Goal: Information Seeking & Learning: Learn about a topic

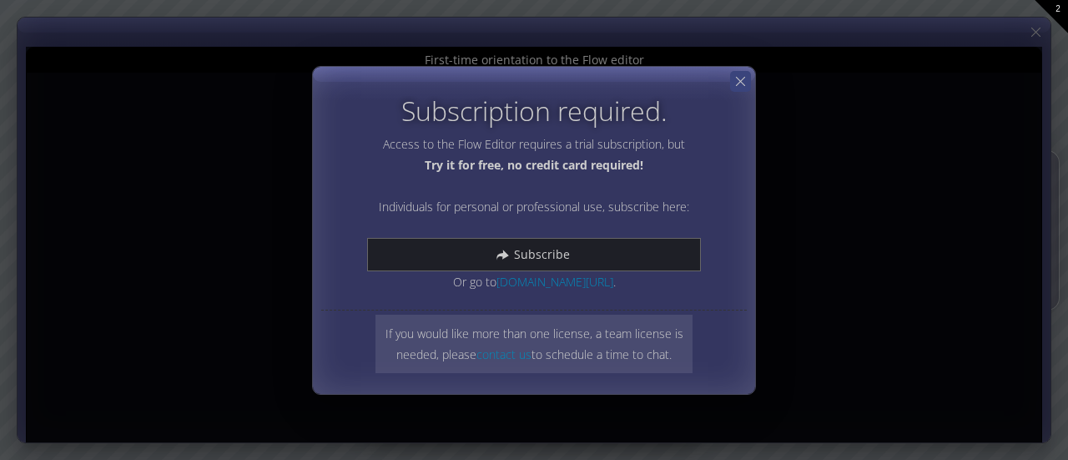
click at [741, 84] on icon at bounding box center [740, 81] width 9 height 9
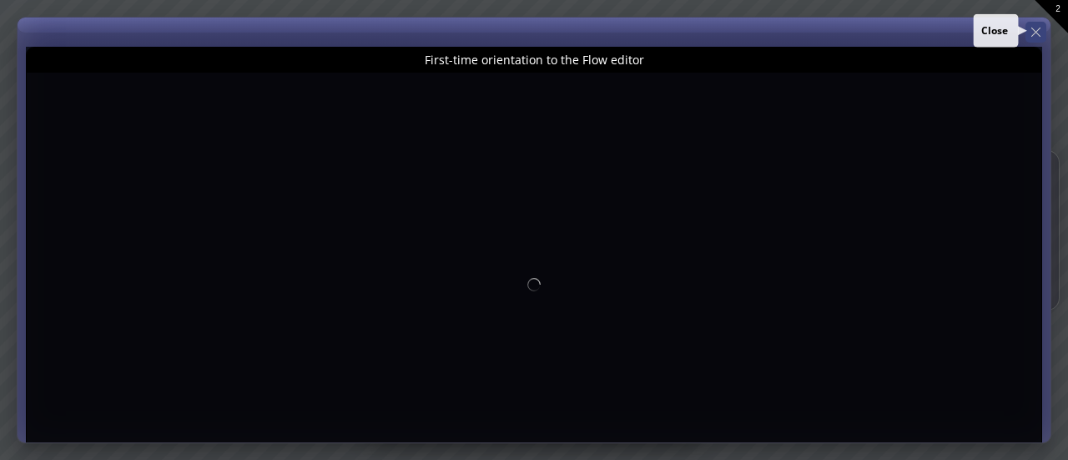
click at [1041, 31] on div at bounding box center [1035, 32] width 21 height 21
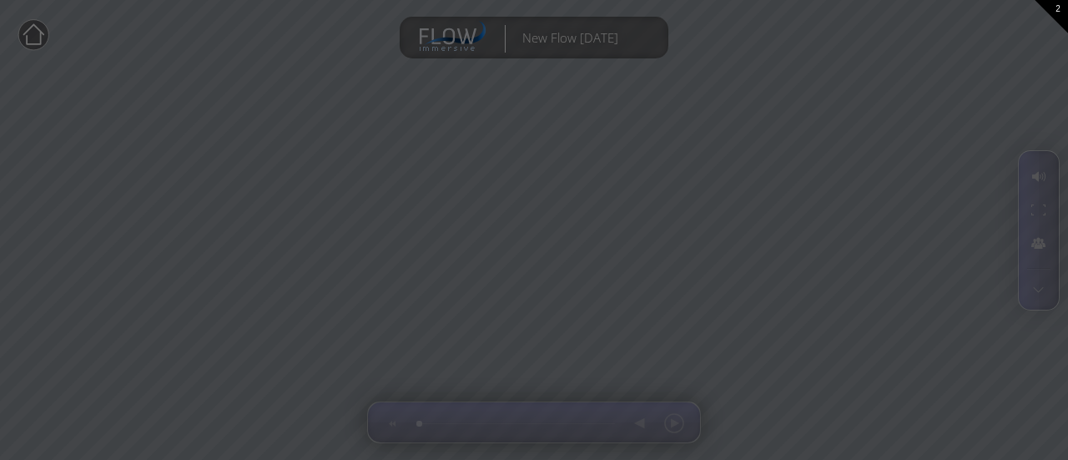
type input "Magic help"
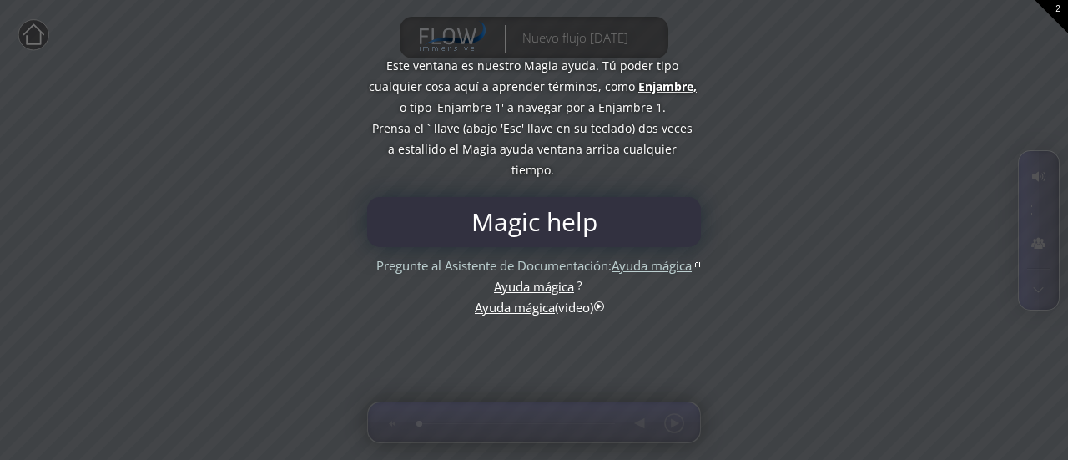
click at [593, 310] on div "Ayuda mágica ( video)" at bounding box center [534, 307] width 118 height 21
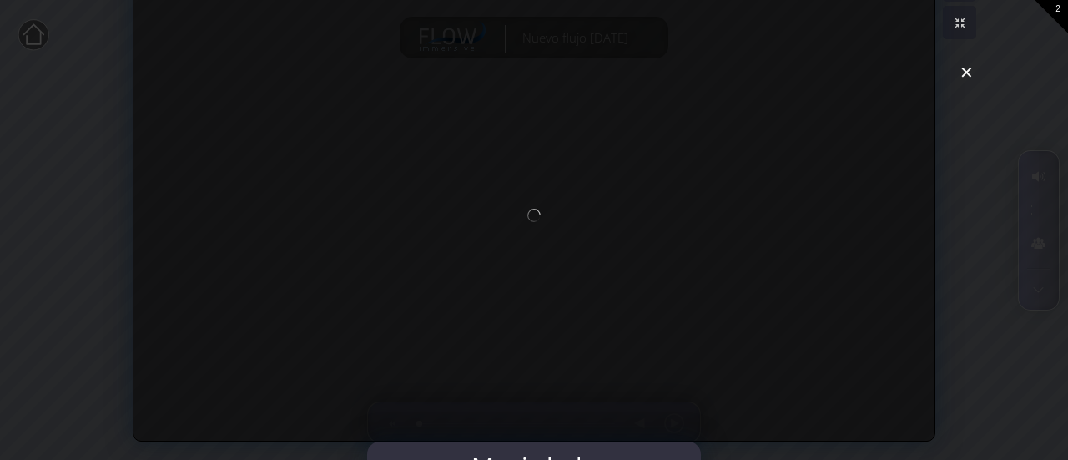
click at [967, 79] on div at bounding box center [534, 230] width 1068 height 460
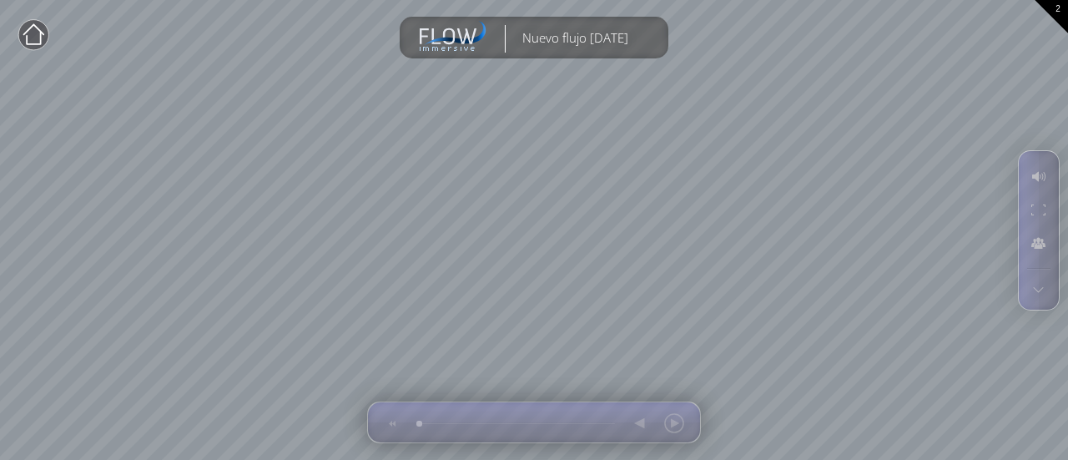
click at [1059, 11] on div "2" at bounding box center [1050, 16] width 33 height 33
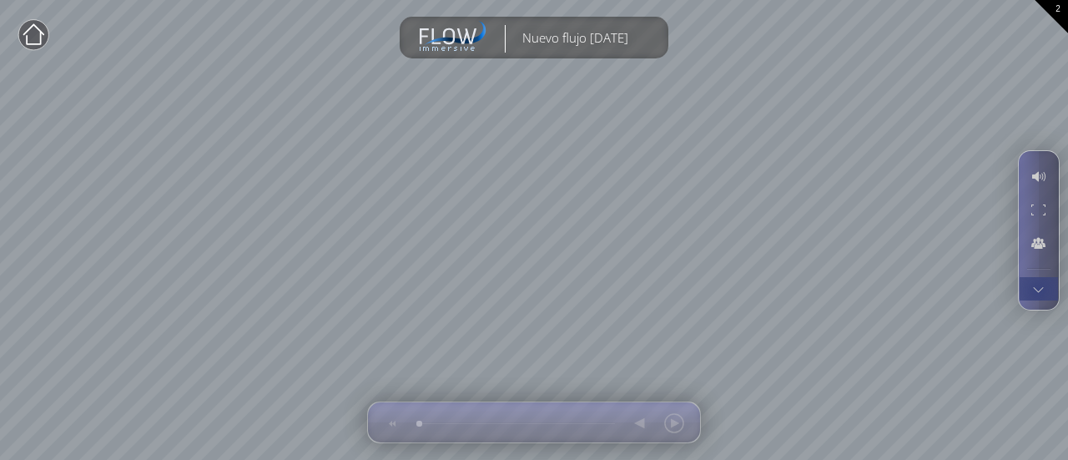
click at [1037, 289] on div at bounding box center [1038, 288] width 31 height 23
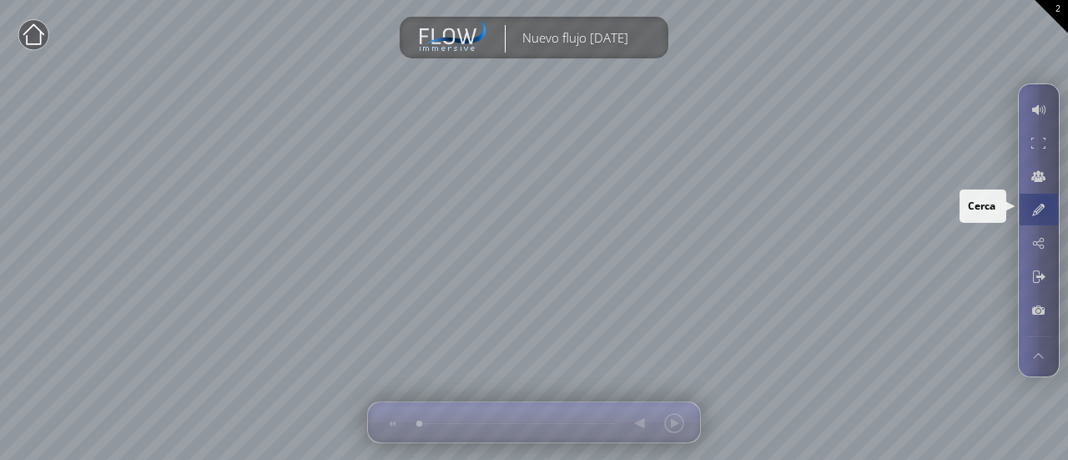
click at [1043, 204] on div at bounding box center [1038, 210] width 31 height 32
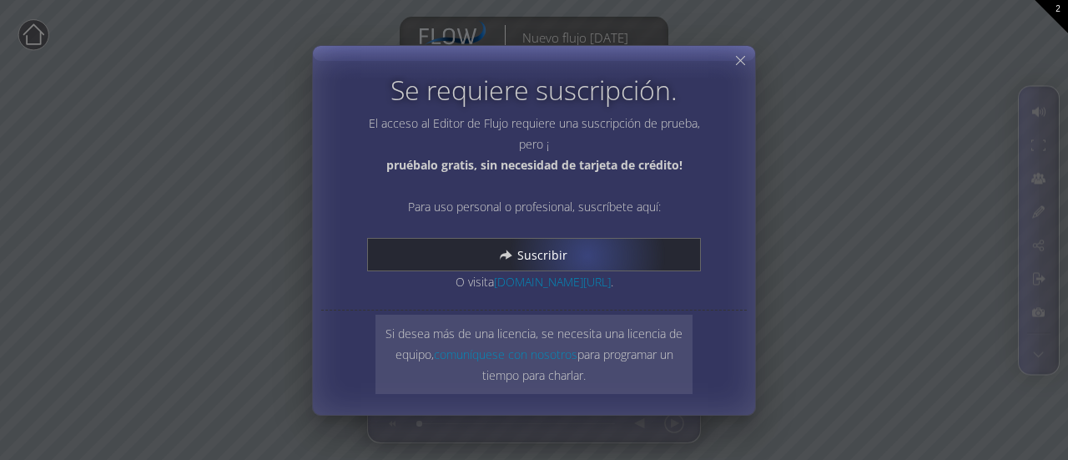
click at [586, 254] on div "Suscribir" at bounding box center [534, 255] width 332 height 32
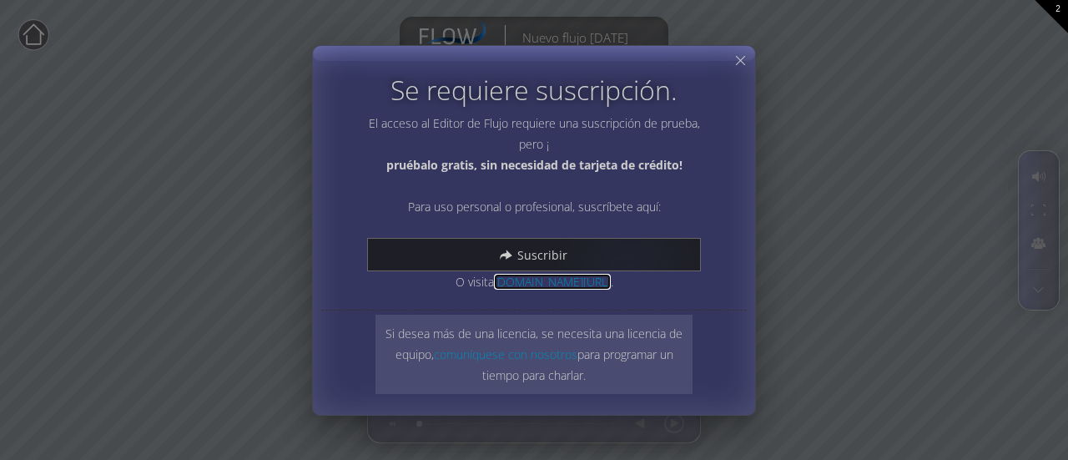
click at [574, 282] on font "[DOMAIN_NAME][URL]" at bounding box center [552, 282] width 117 height 16
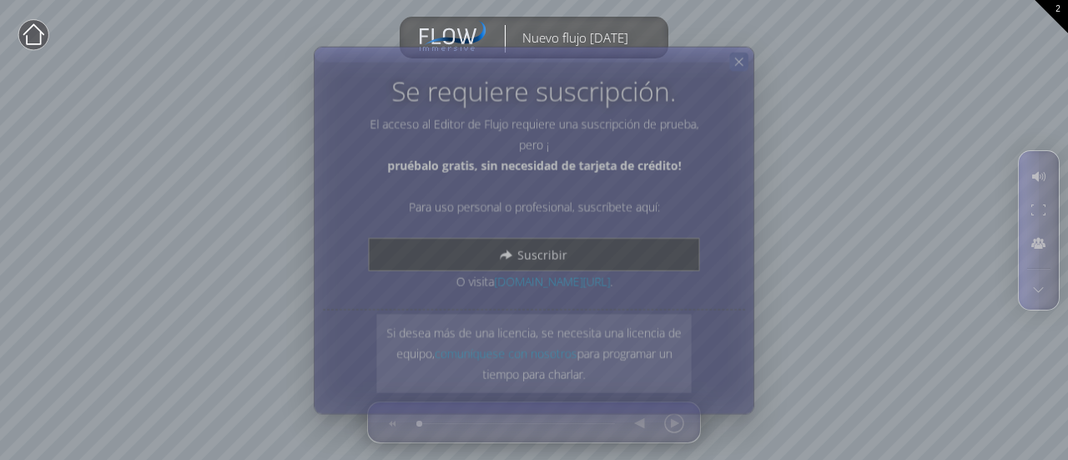
click at [739, 54] on div at bounding box center [738, 61] width 18 height 18
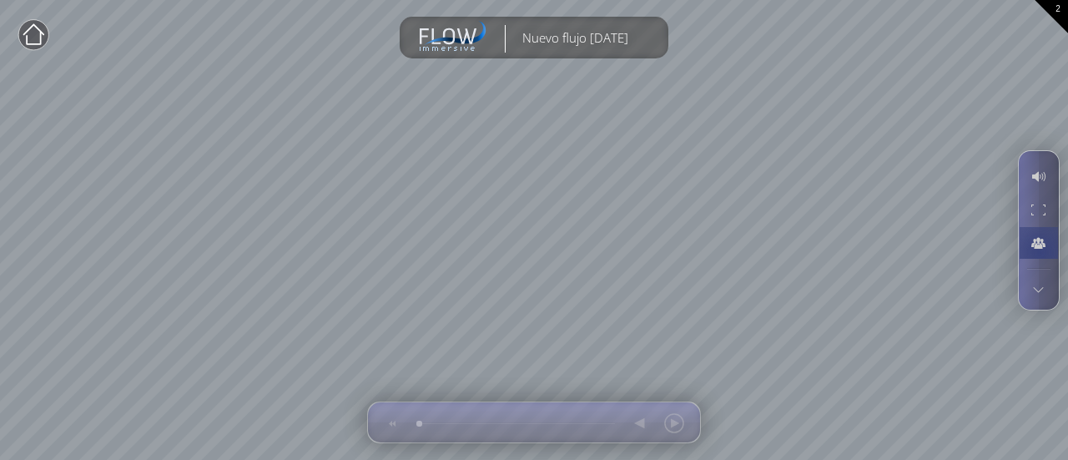
click at [1039, 251] on div at bounding box center [1038, 243] width 31 height 32
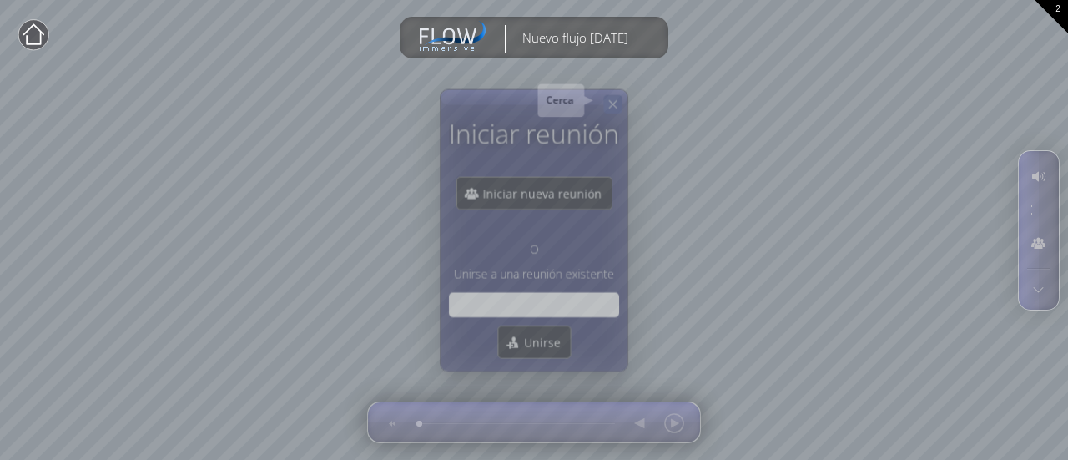
click at [609, 95] on div at bounding box center [612, 103] width 18 height 18
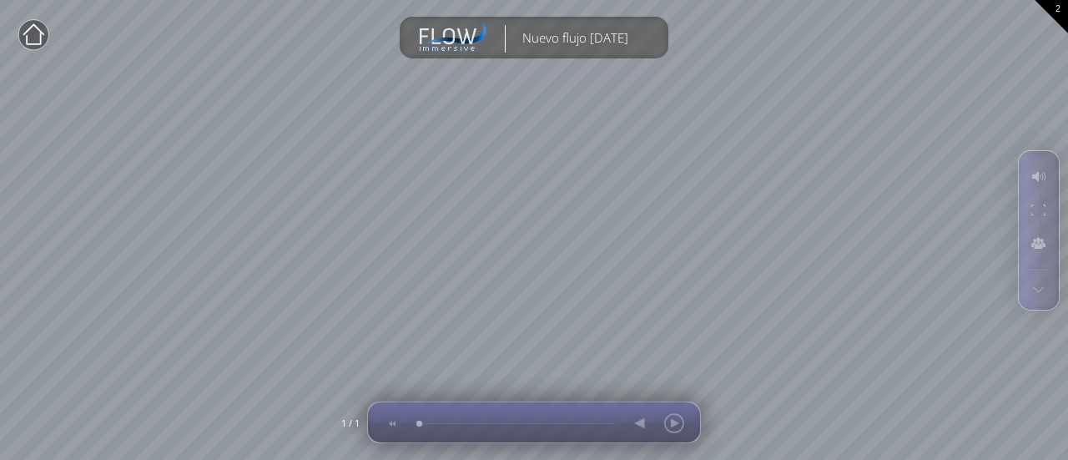
click at [680, 425] on div at bounding box center [657, 422] width 68 height 40
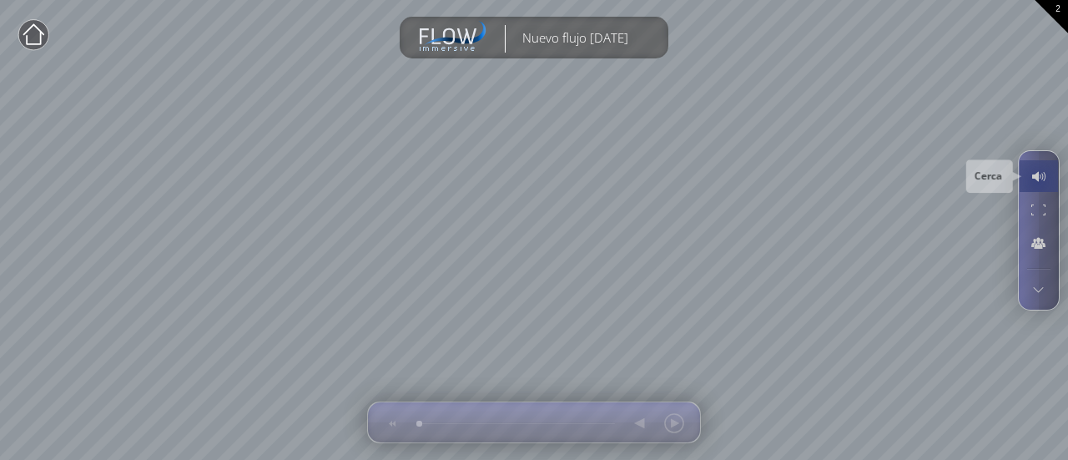
click at [1037, 181] on div at bounding box center [1038, 176] width 31 height 32
click at [1040, 223] on div at bounding box center [1038, 210] width 31 height 32
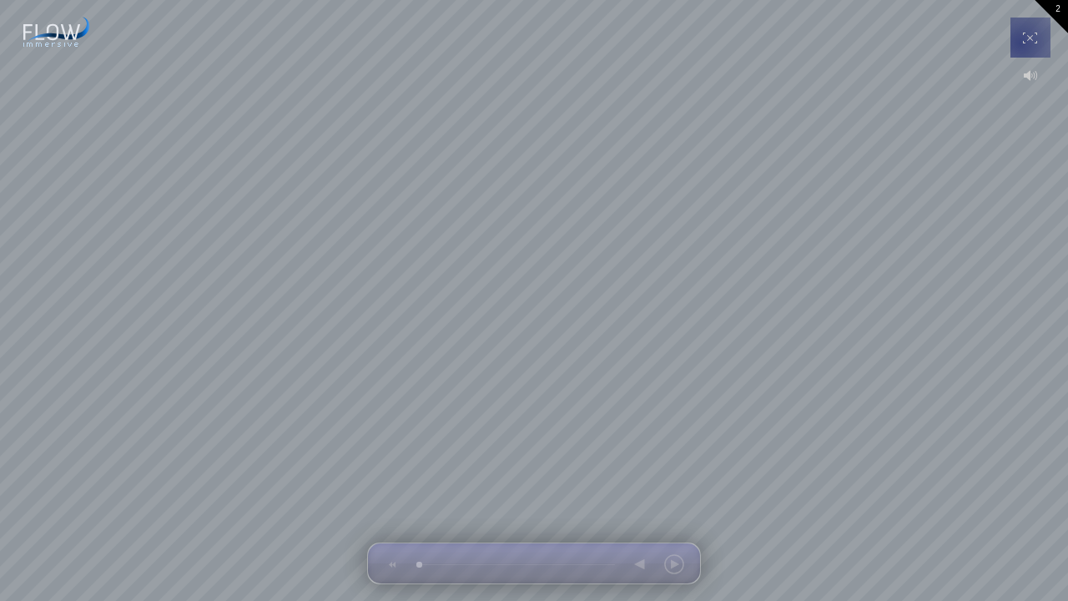
click at [1021, 42] on div at bounding box center [1030, 38] width 33 height 40
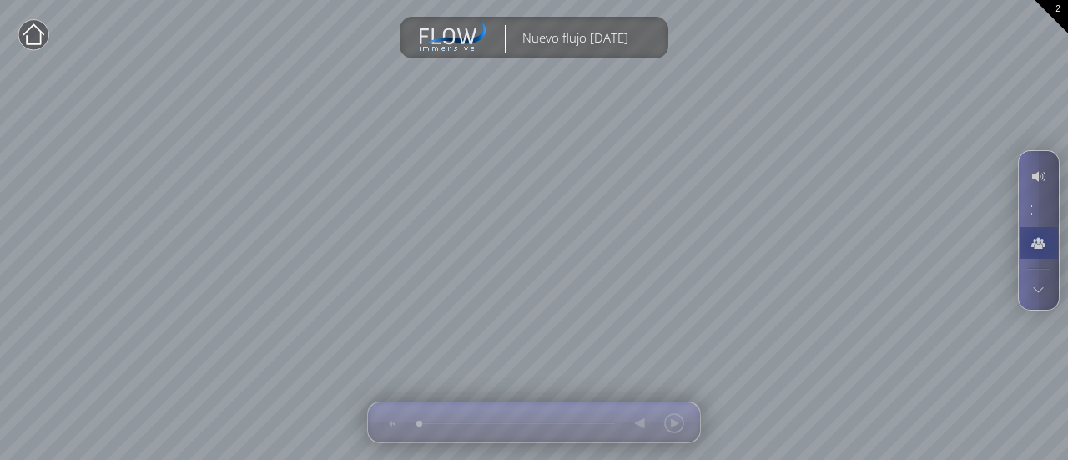
click at [1034, 238] on div at bounding box center [1038, 243] width 31 height 32
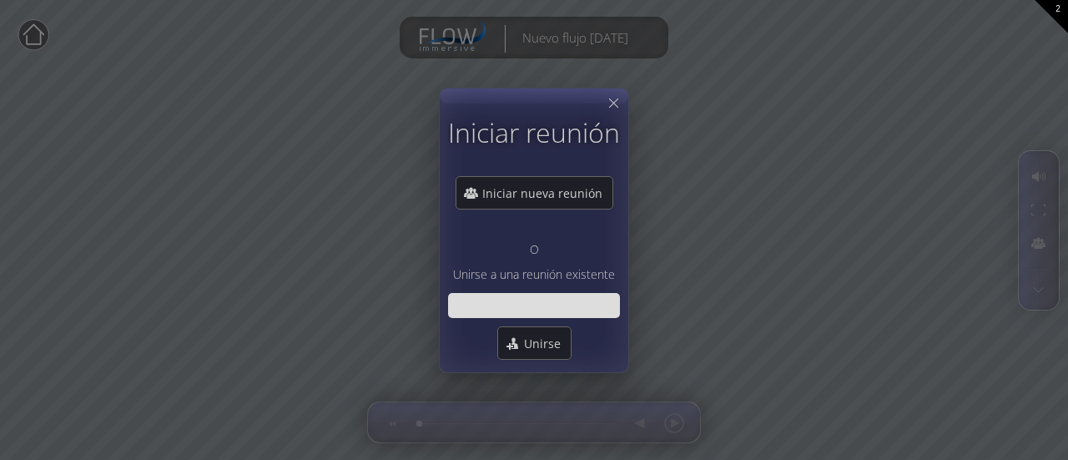
click at [602, 106] on div at bounding box center [534, 230] width 189 height 284
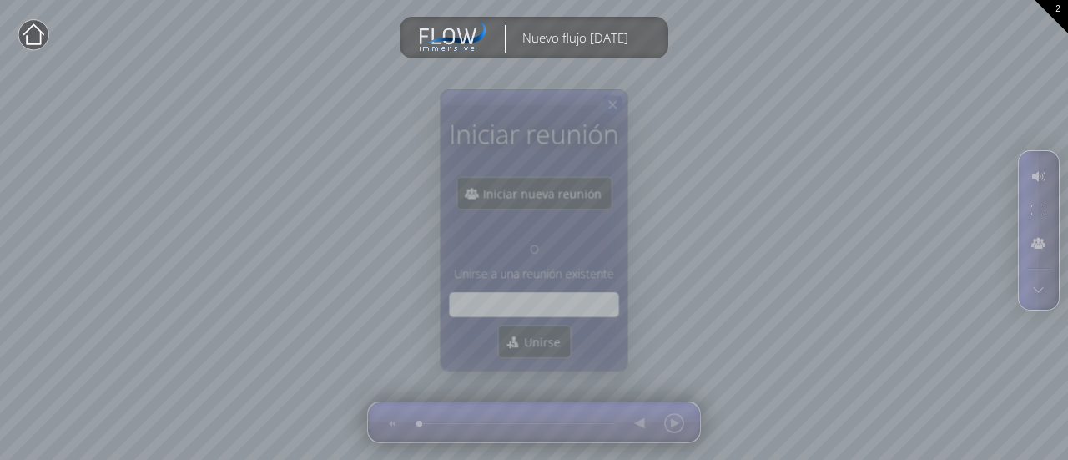
click at [614, 104] on icon at bounding box center [613, 105] width 14 height 14
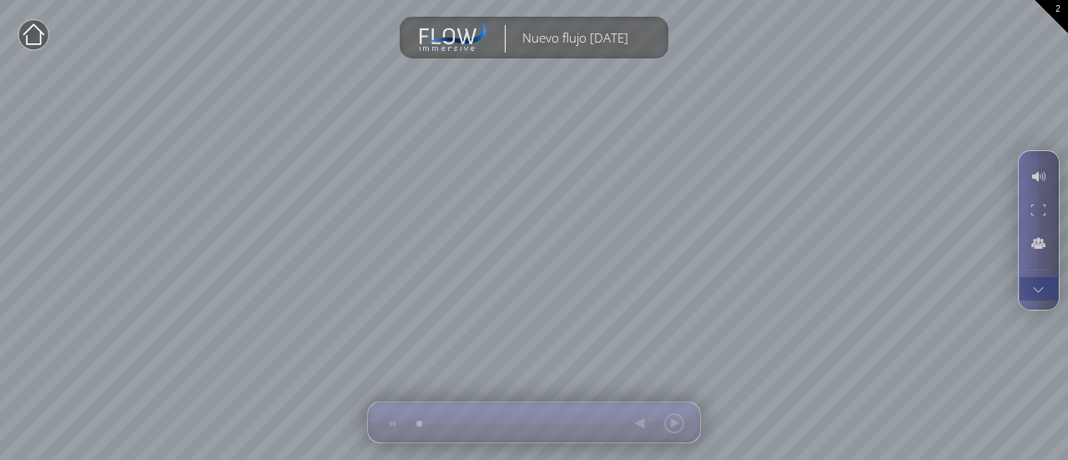
click at [1051, 277] on div at bounding box center [1038, 288] width 31 height 23
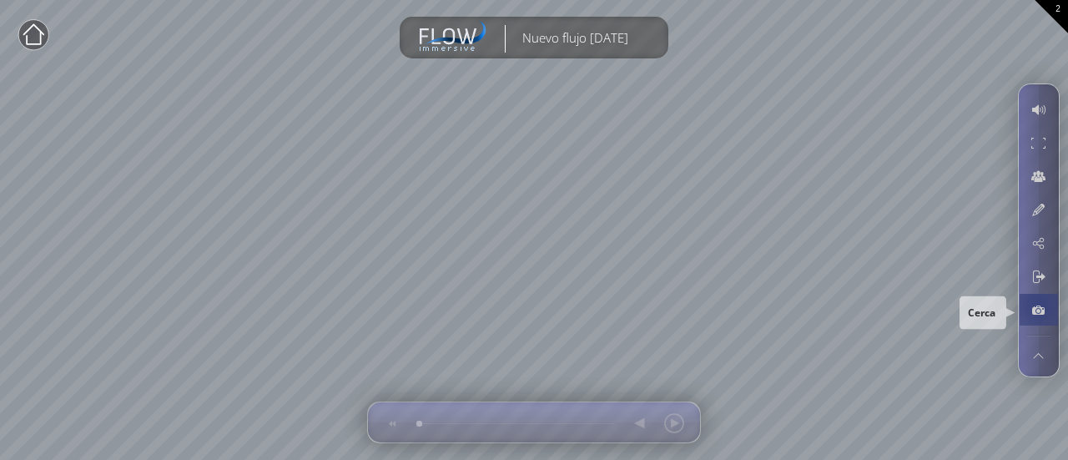
click at [1038, 304] on div at bounding box center [1038, 310] width 31 height 32
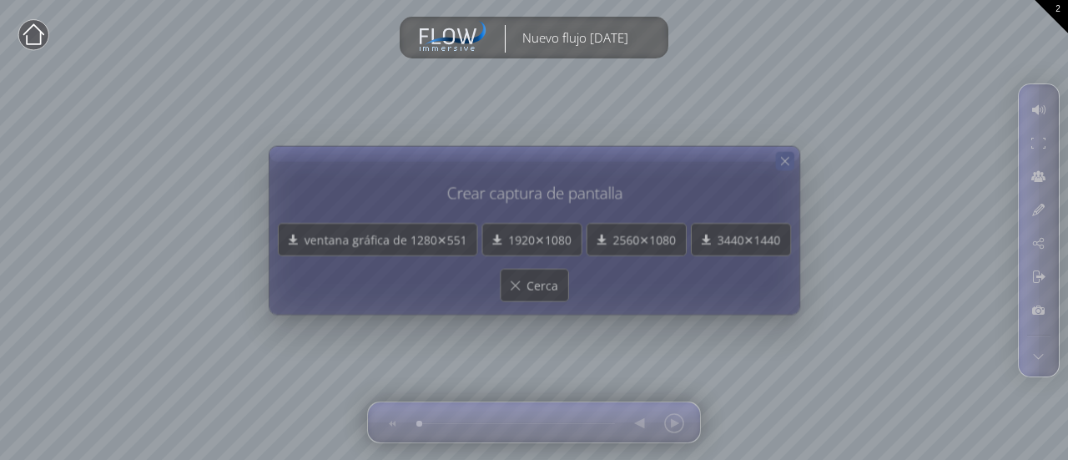
click at [791, 156] on div "Crear captura de pantalla ventana gráfica de 1280✕551 1920✕1080 2560✕1080 3440✕…" at bounding box center [533, 229] width 531 height 169
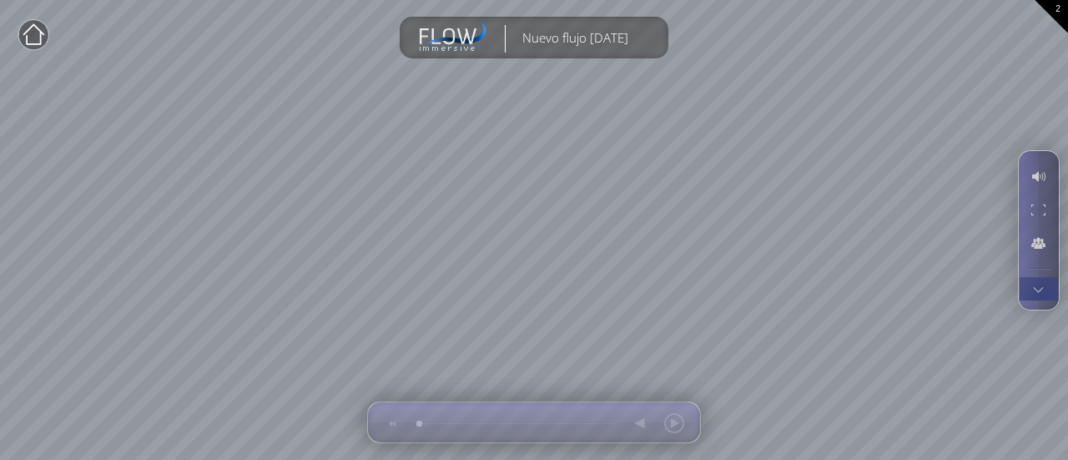
click at [1043, 296] on div at bounding box center [1038, 288] width 31 height 23
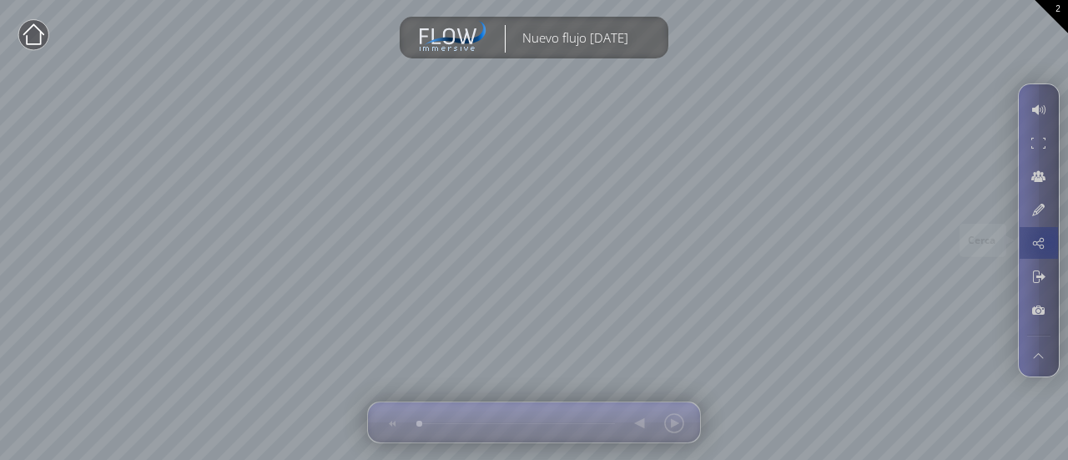
click at [1048, 241] on div at bounding box center [1038, 243] width 31 height 32
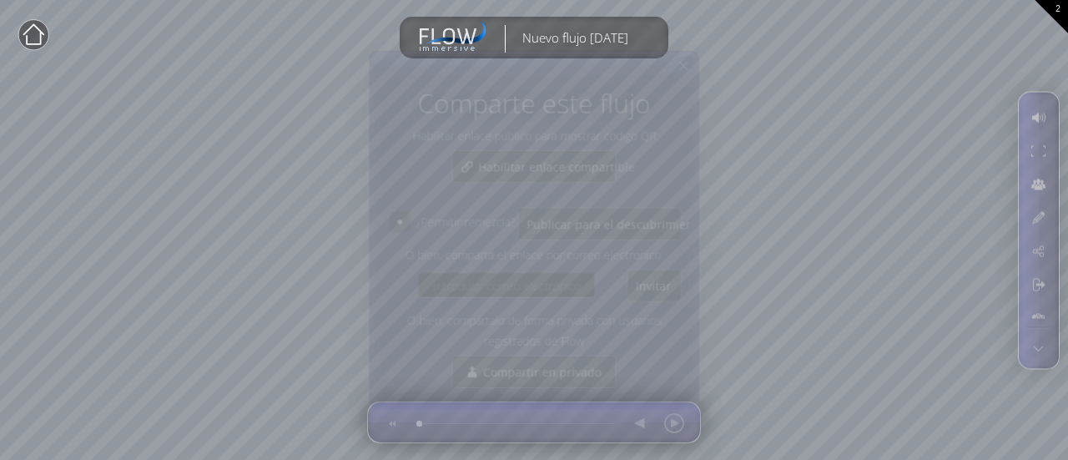
click at [691, 64] on icon at bounding box center [684, 66] width 14 height 14
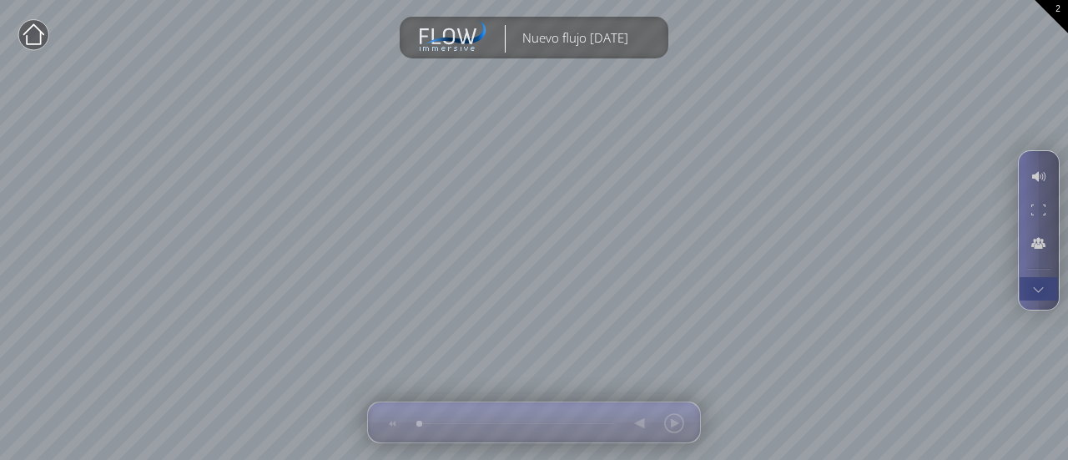
click at [1038, 289] on div at bounding box center [1038, 288] width 31 height 23
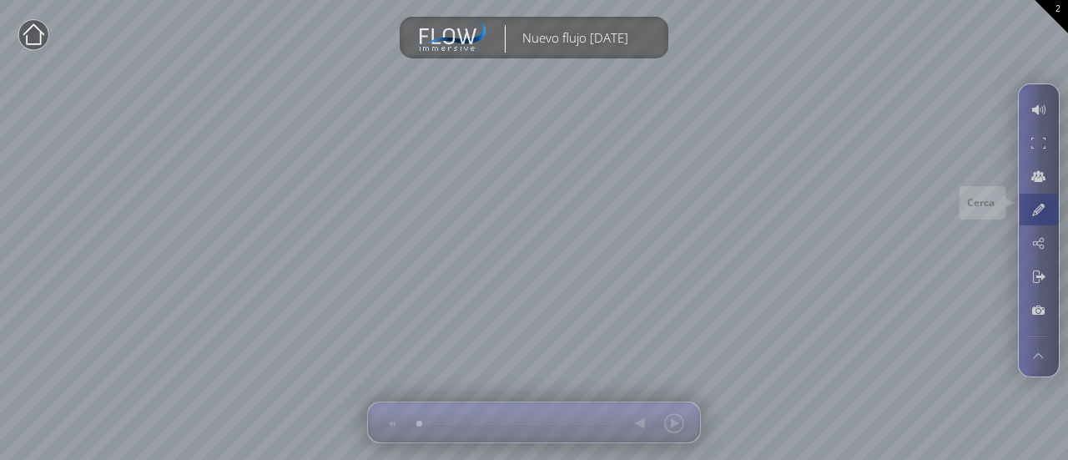
click at [1044, 214] on div at bounding box center [1038, 210] width 31 height 32
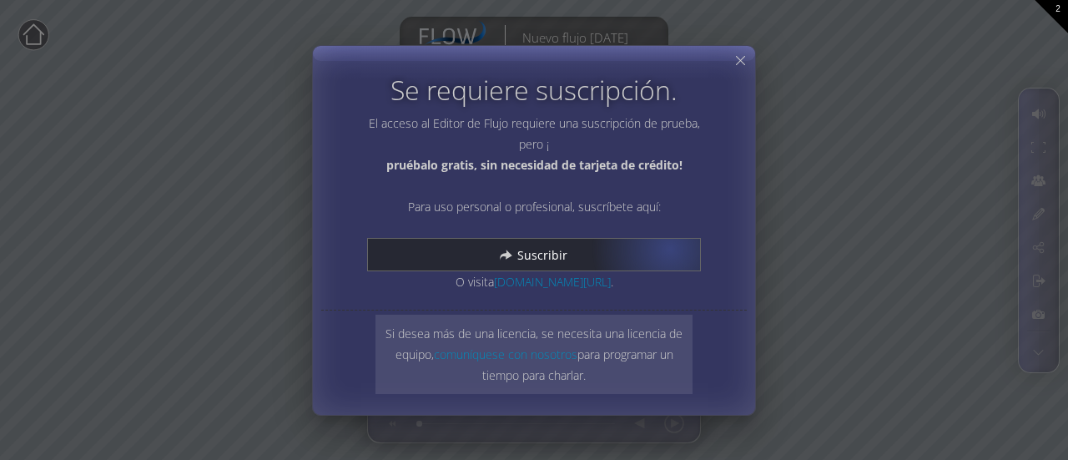
click at [669, 248] on div "Suscribir" at bounding box center [534, 255] width 332 height 32
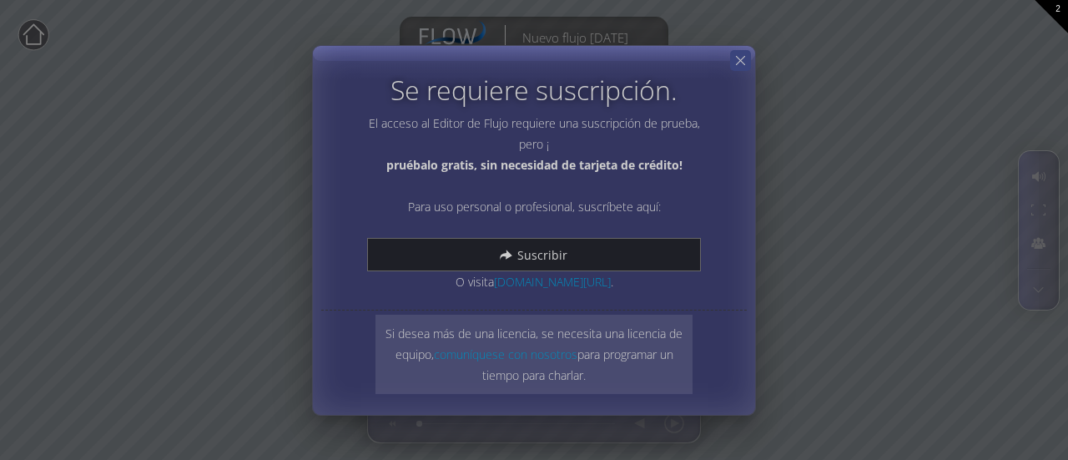
click at [746, 66] on div at bounding box center [740, 60] width 21 height 21
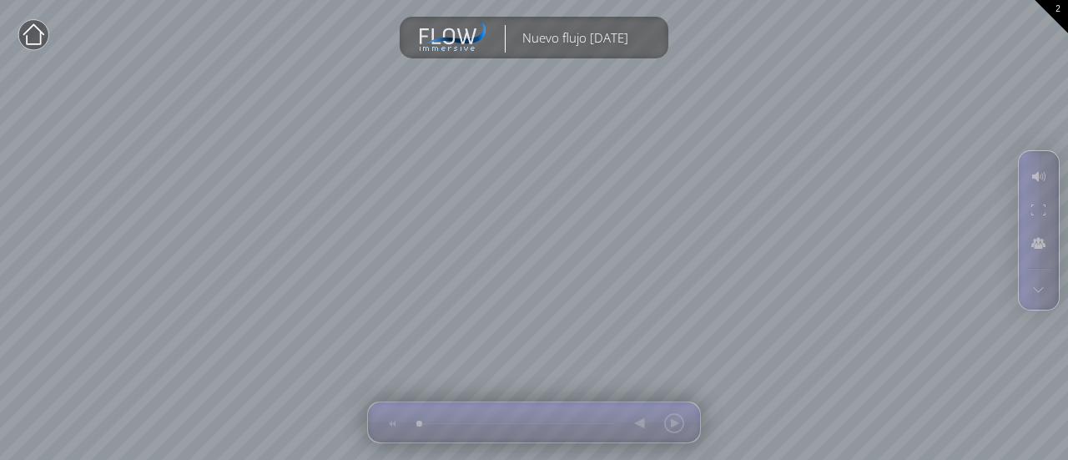
click at [460, 35] on icon at bounding box center [448, 36] width 57 height 17
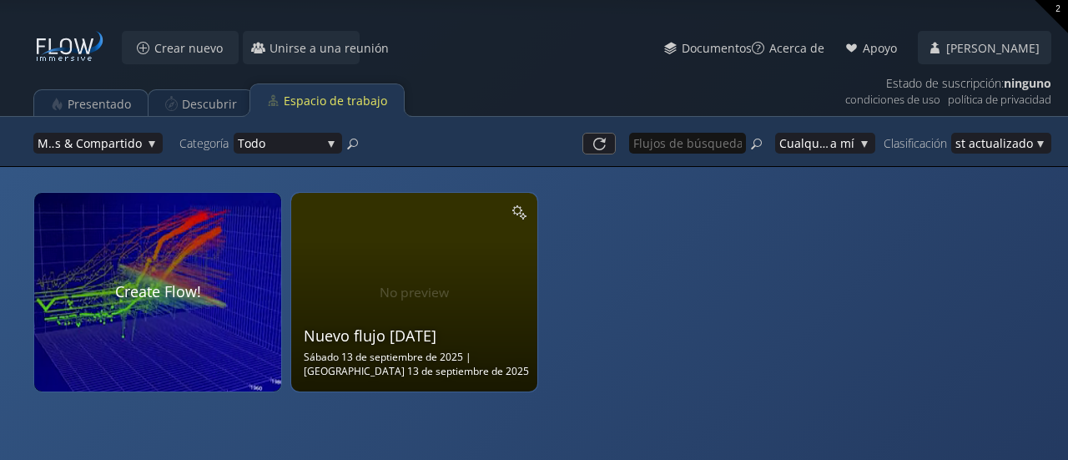
click at [415, 292] on div "Nuevo flujo [DATE] Sábado 13 de septiembre de 2025 | [GEOGRAPHIC_DATA] 13 de se…" at bounding box center [417, 290] width 226 height 178
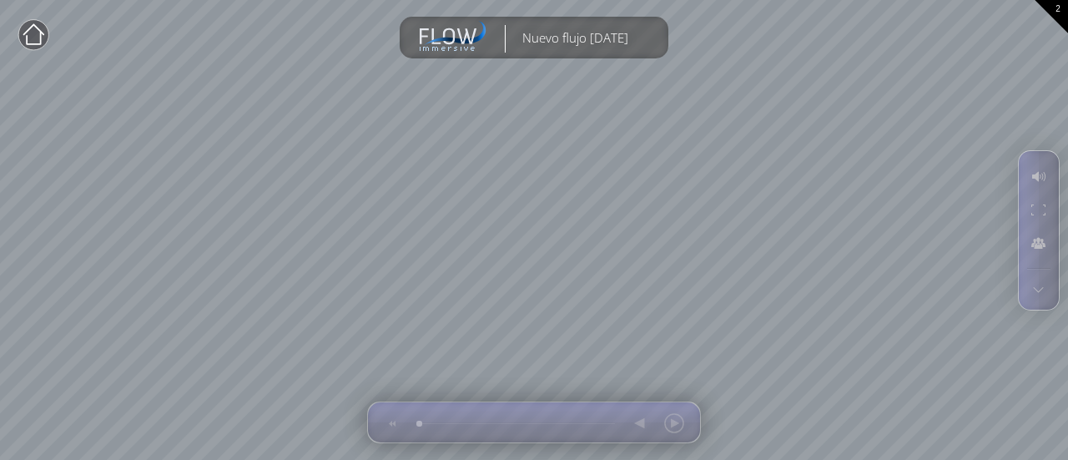
click at [37, 43] on icon at bounding box center [33, 33] width 21 height 21
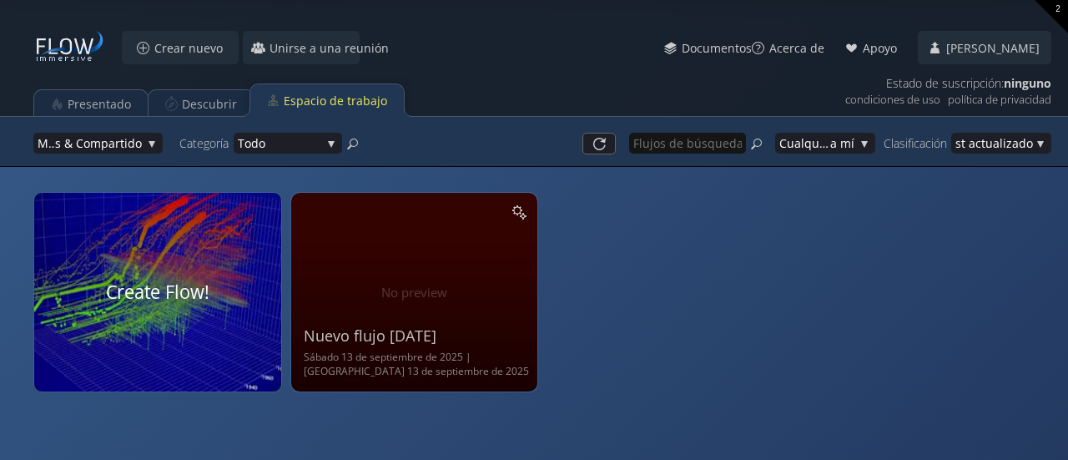
click at [197, 304] on div at bounding box center [158, 292] width 260 height 210
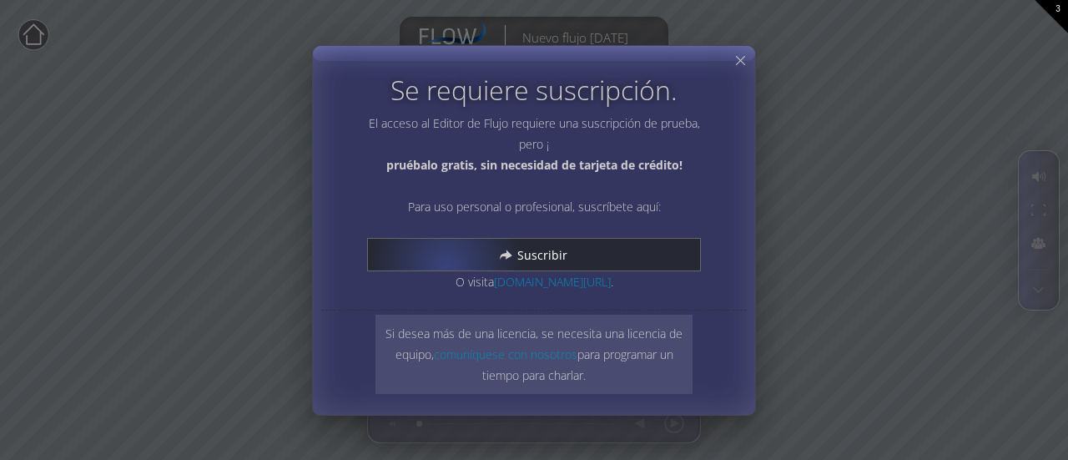
click at [446, 265] on div "Suscribir" at bounding box center [534, 255] width 332 height 32
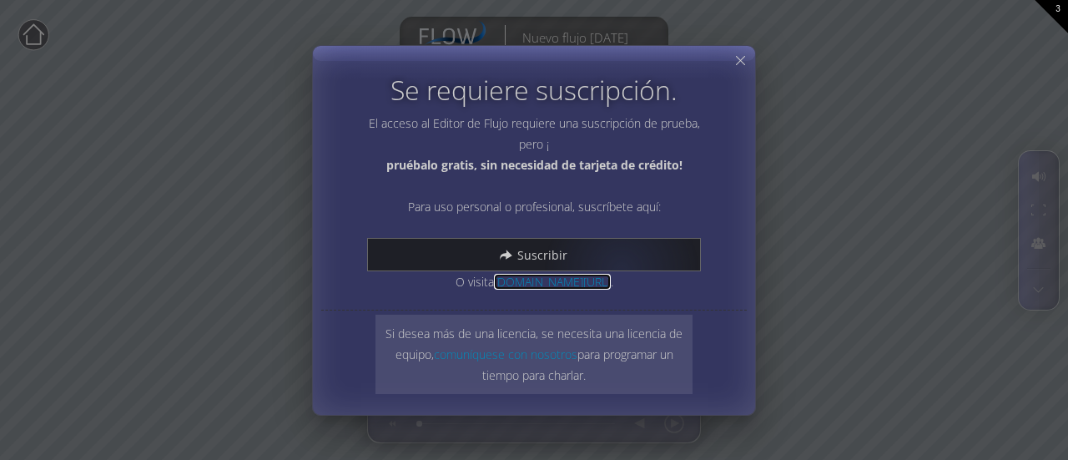
click at [595, 277] on font "[DOMAIN_NAME][URL]" at bounding box center [552, 282] width 117 height 16
click at [561, 346] on font "comuníquese con nosotros" at bounding box center [505, 353] width 143 height 16
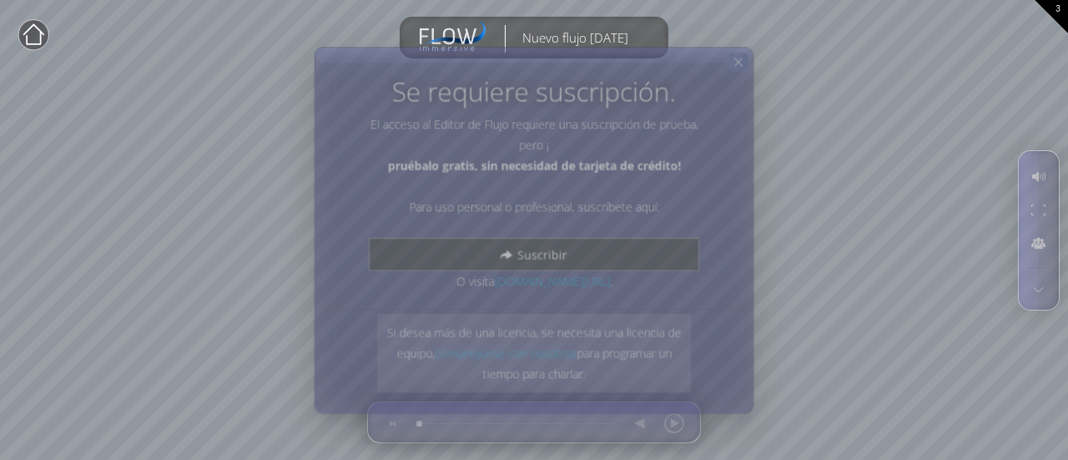
click at [749, 68] on div "Cerca Calibrar en el suelo o en la mesa Cerca Toque en cualquier lugar para col…" at bounding box center [534, 230] width 1068 height 460
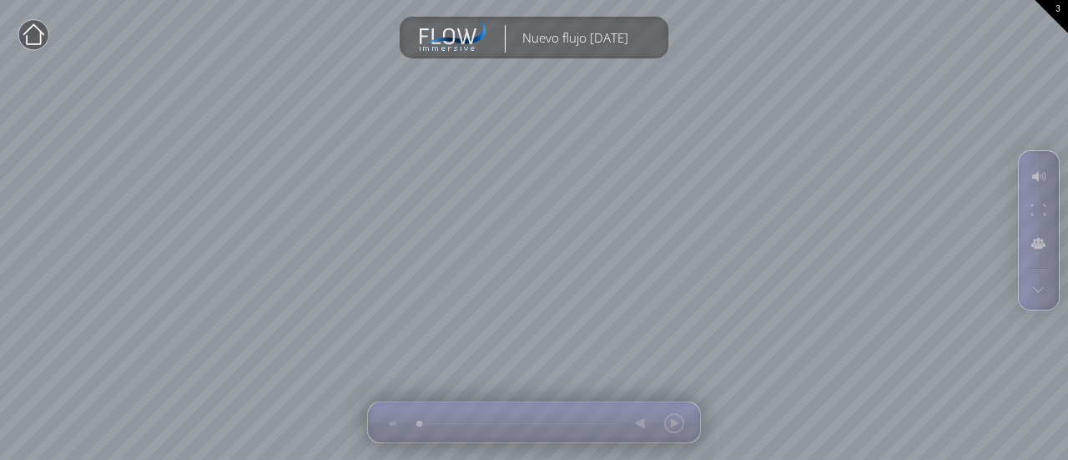
click at [47, 27] on icon at bounding box center [33, 34] width 33 height 33
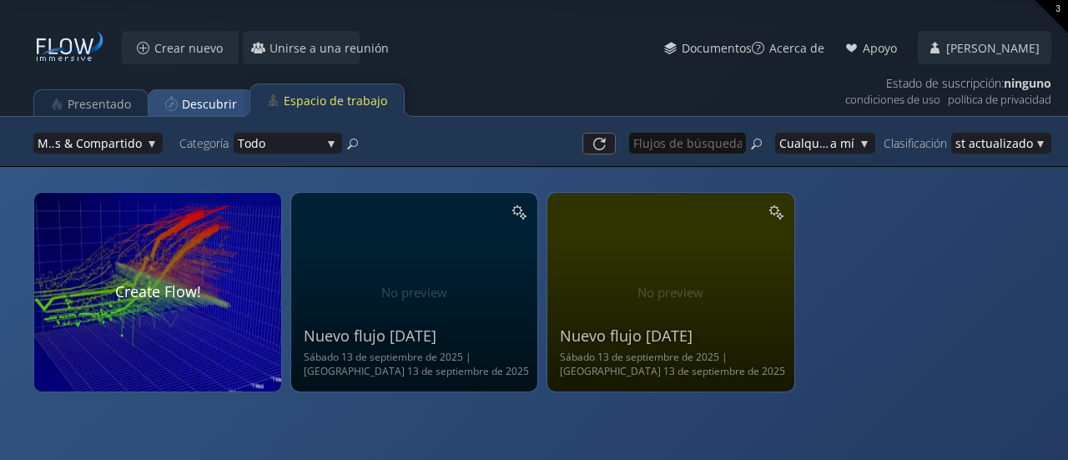
click at [178, 111] on div "Descubrir" at bounding box center [200, 104] width 105 height 33
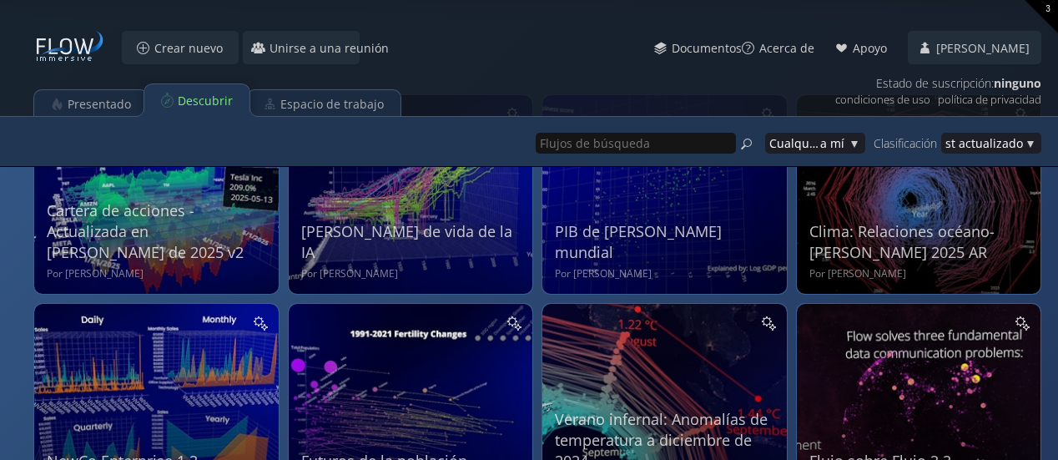
scroll to position [83, 0]
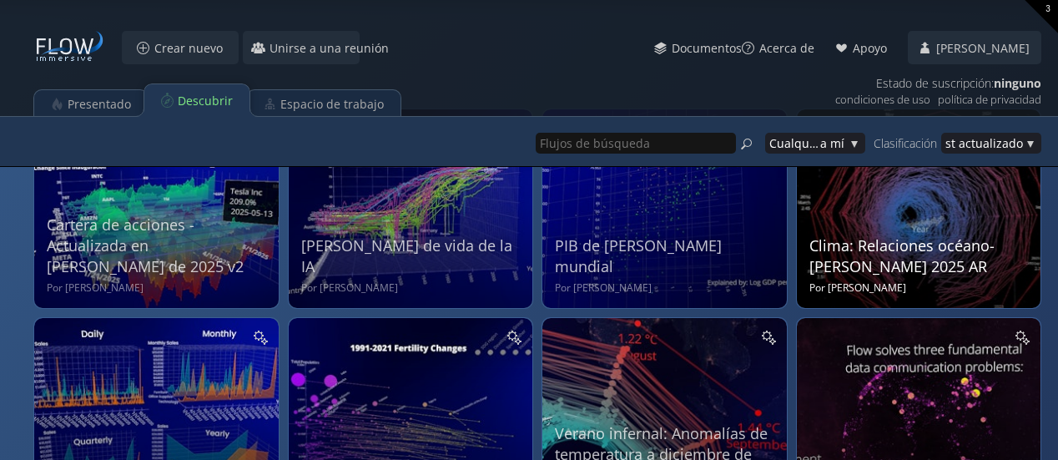
click at [954, 249] on font "Clima: Relaciones océano-[PERSON_NAME] 2025 AR" at bounding box center [901, 255] width 185 height 41
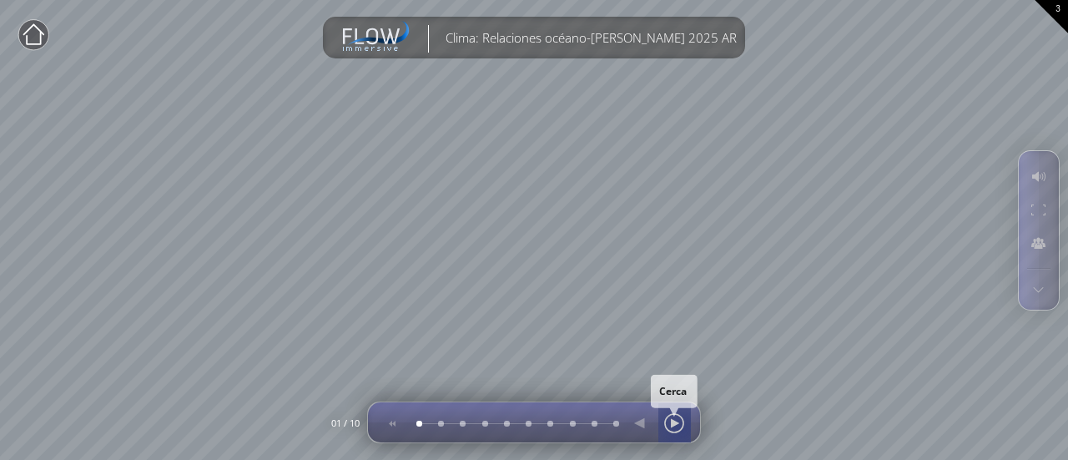
click at [682, 429] on div at bounding box center [674, 423] width 25 height 40
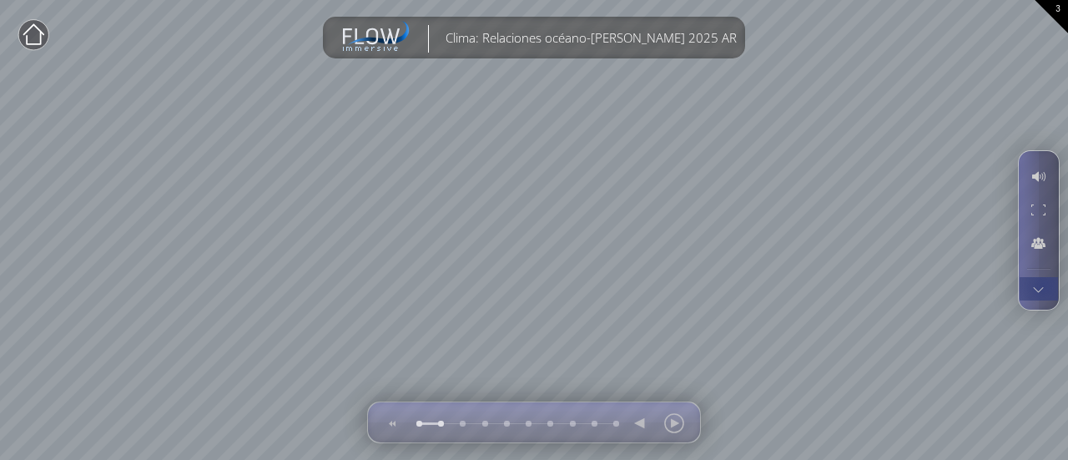
click at [1053, 285] on div at bounding box center [1038, 288] width 31 height 23
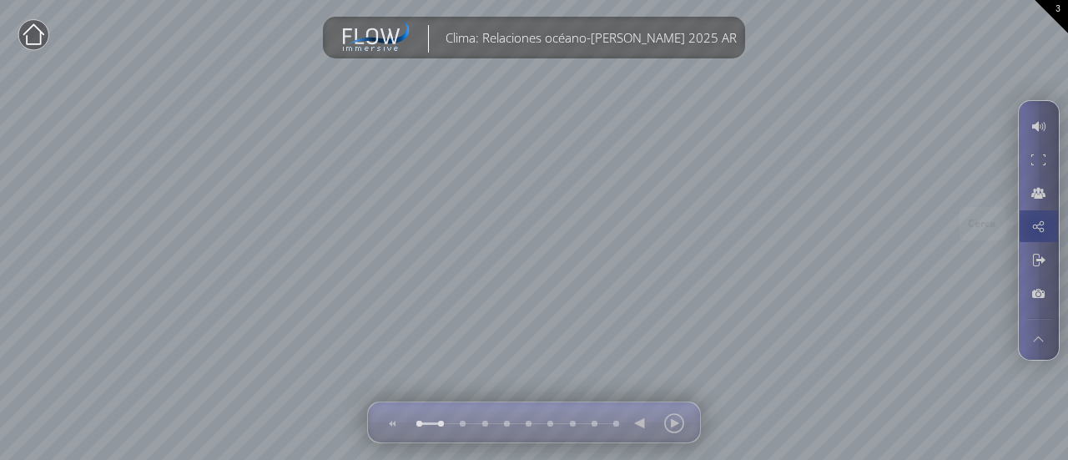
click at [1034, 227] on div at bounding box center [1038, 226] width 31 height 32
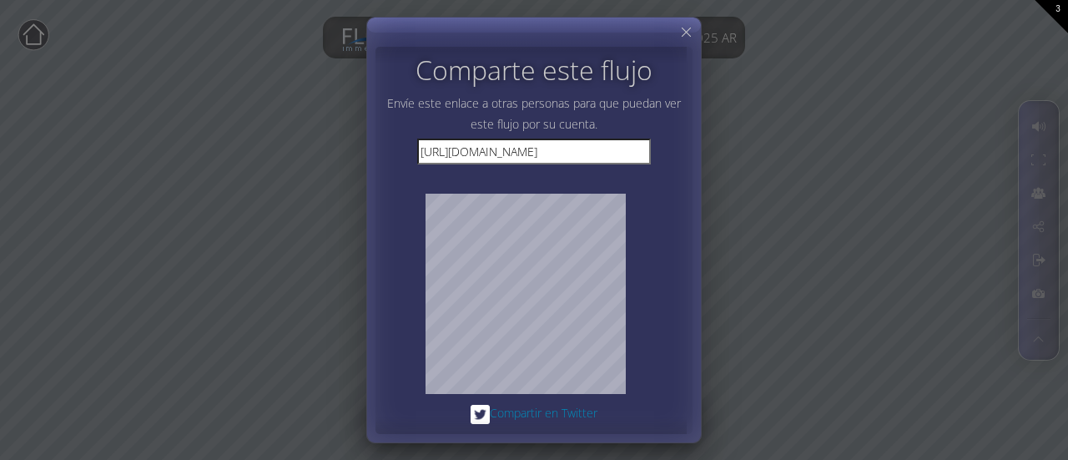
scroll to position [5, 0]
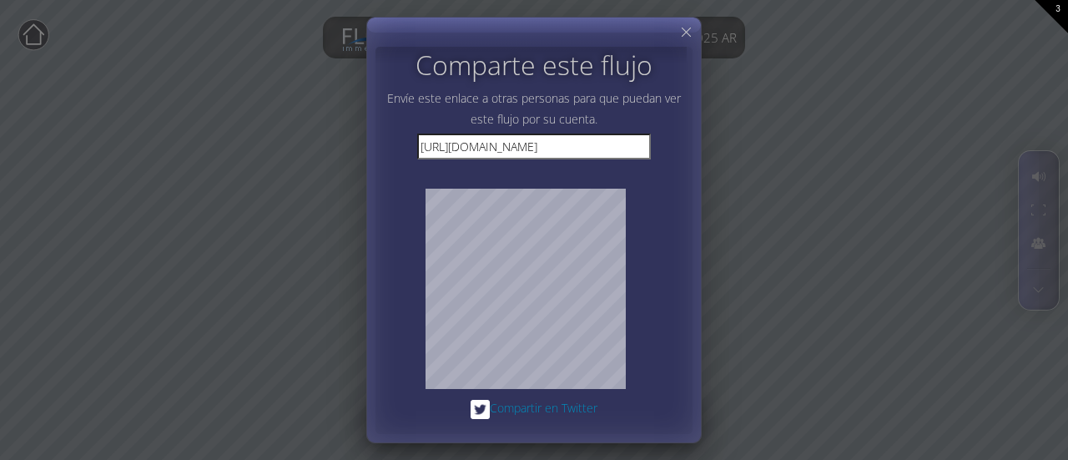
drag, startPoint x: 615, startPoint y: 143, endPoint x: 402, endPoint y: 145, distance: 212.7
click at [402, 145] on div "[URL][DOMAIN_NAME]" at bounding box center [534, 146] width 300 height 26
click at [627, 153] on input "[URL][DOMAIN_NAME]" at bounding box center [534, 146] width 234 height 26
click at [617, 147] on input "[URL][DOMAIN_NAME]" at bounding box center [534, 146] width 234 height 26
click at [574, 147] on input "[URL][DOMAIN_NAME]" at bounding box center [534, 146] width 234 height 26
